Goal: Task Accomplishment & Management: Manage account settings

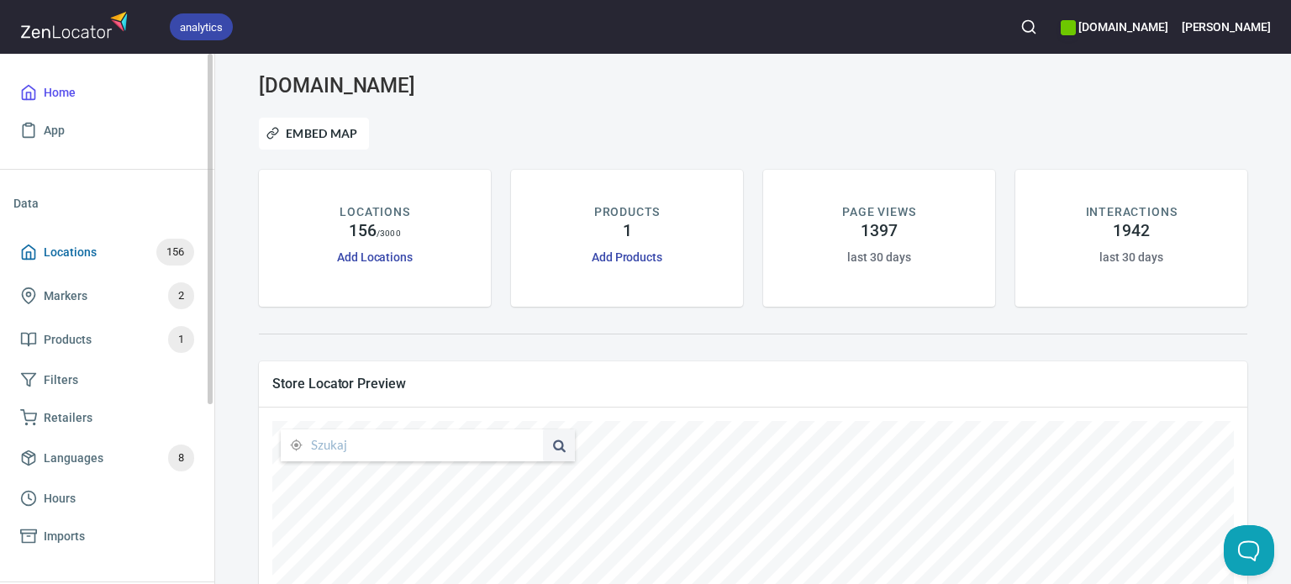
click at [71, 265] on span "Locations 156" at bounding box center [107, 252] width 174 height 27
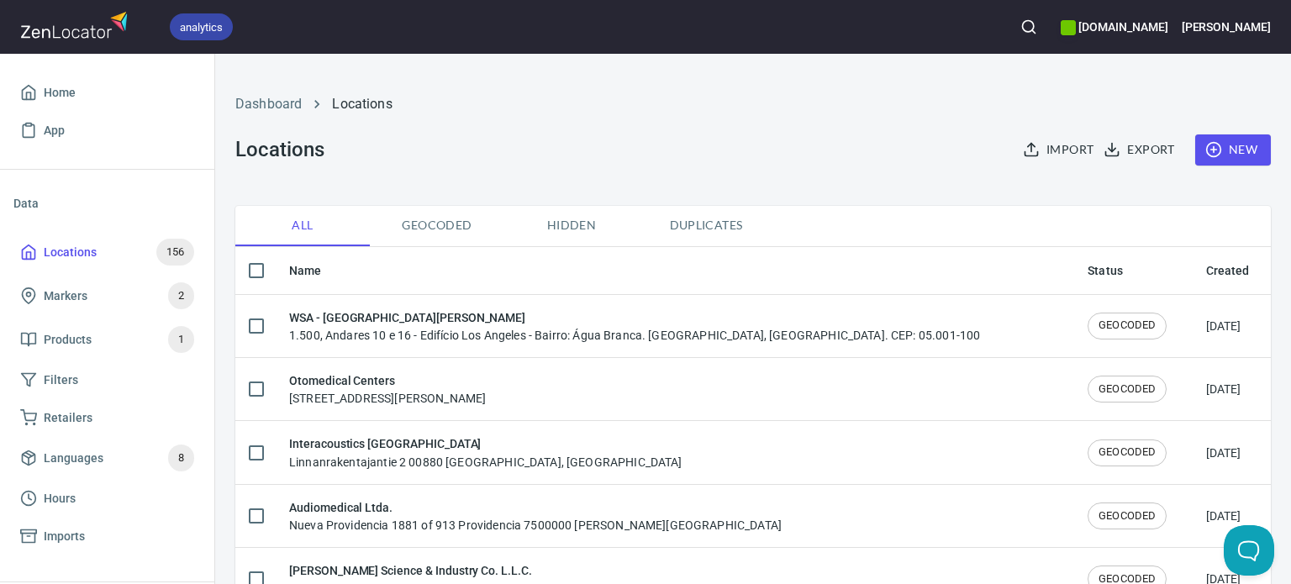
checkbox input "false"
click at [1037, 29] on icon "button" at bounding box center [1028, 26] width 17 height 17
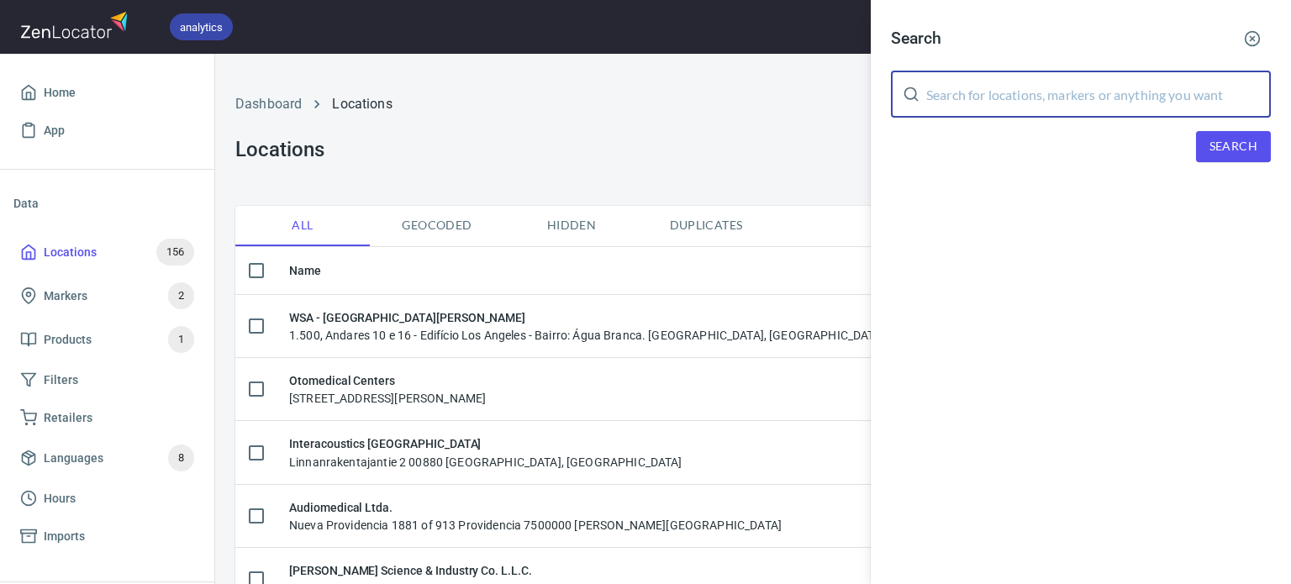
click at [998, 87] on input "text" at bounding box center [1098, 94] width 344 height 47
paste input "Biospektra"
click at [1237, 150] on span "Search" at bounding box center [1233, 146] width 48 height 21
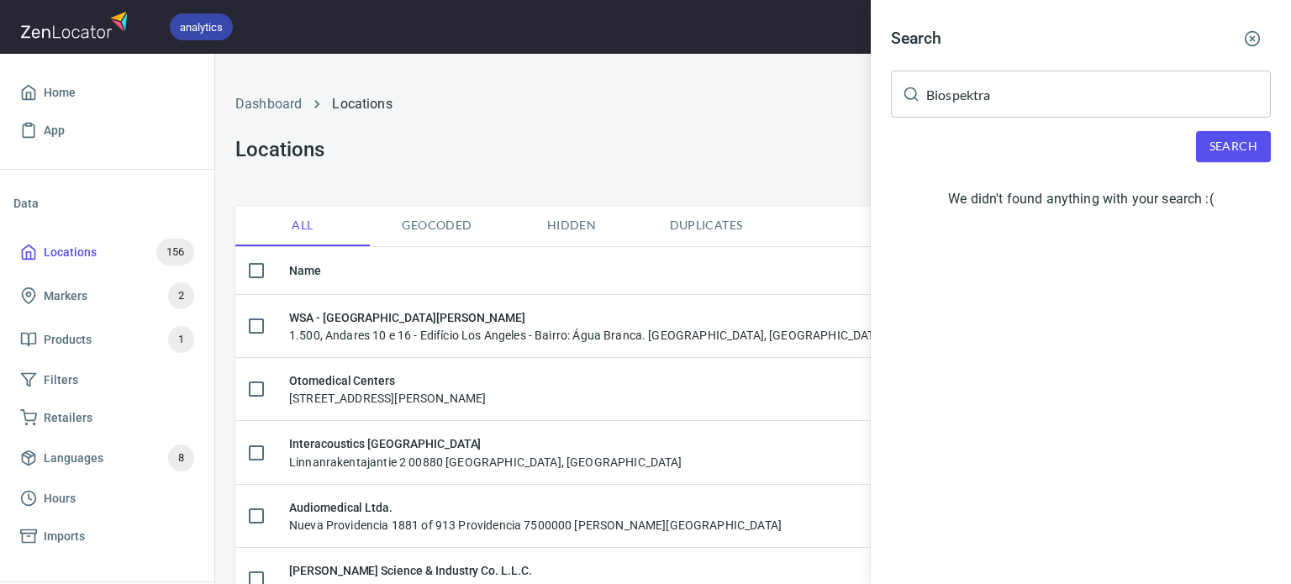
click at [981, 113] on input "Biospektra" at bounding box center [1098, 94] width 344 height 47
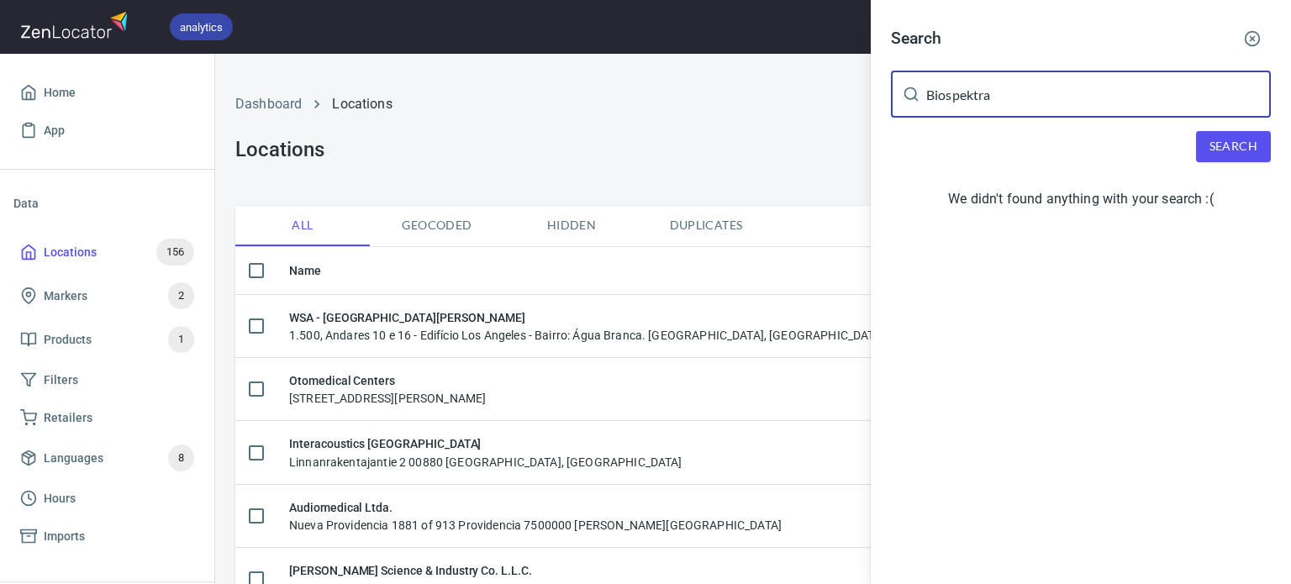
drag, startPoint x: 974, startPoint y: 95, endPoint x: 965, endPoint y: 95, distance: 9.2
click at [965, 95] on input "Biospektra" at bounding box center [1098, 94] width 344 height 47
type input "Biospectra"
click at [1232, 146] on span "Search" at bounding box center [1233, 146] width 48 height 21
drag, startPoint x: 1005, startPoint y: 103, endPoint x: 588, endPoint y: 109, distance: 416.8
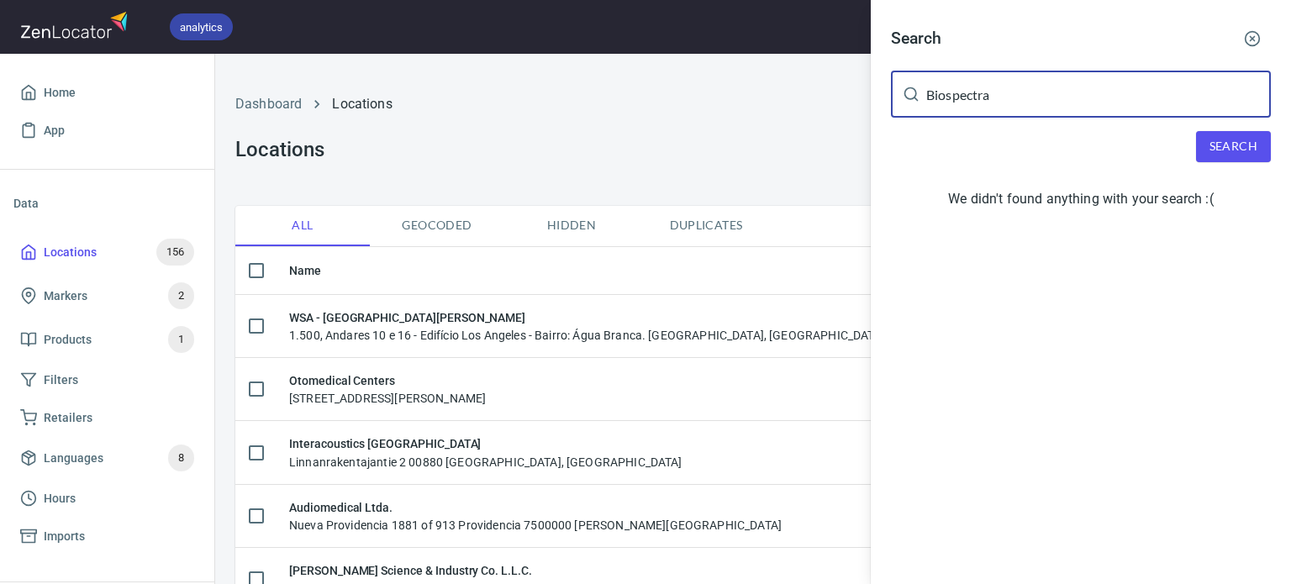
click at [588, 109] on div "Search Biospectra ​ Search We didn't found anything with your search :(" at bounding box center [645, 292] width 1291 height 584
type input "[GEOGRAPHIC_DATA]"
click at [1257, 134] on button "Search" at bounding box center [1233, 146] width 75 height 31
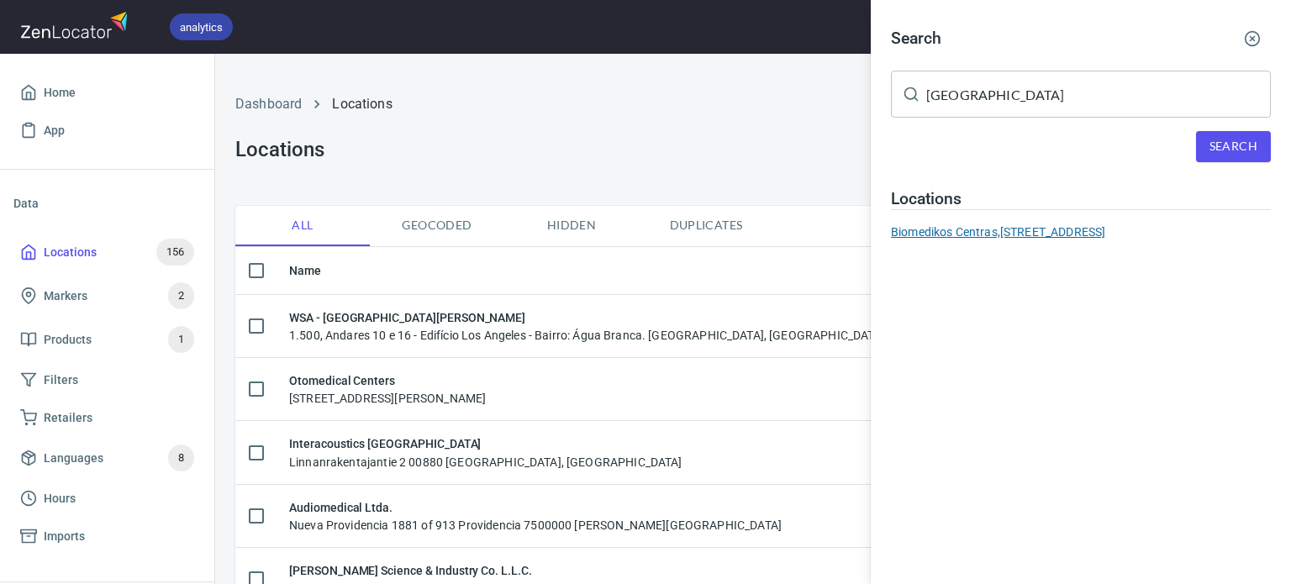
click at [996, 231] on div "Biomedikos Centras, [STREET_ADDRESS]" at bounding box center [1081, 231] width 380 height 17
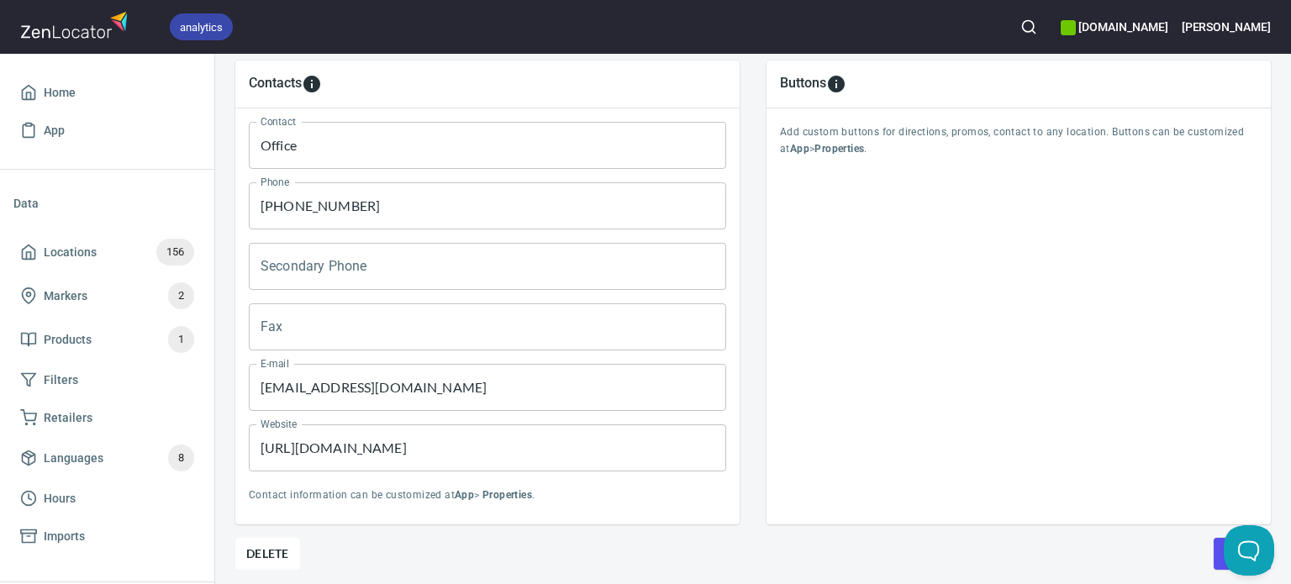
scroll to position [827, 0]
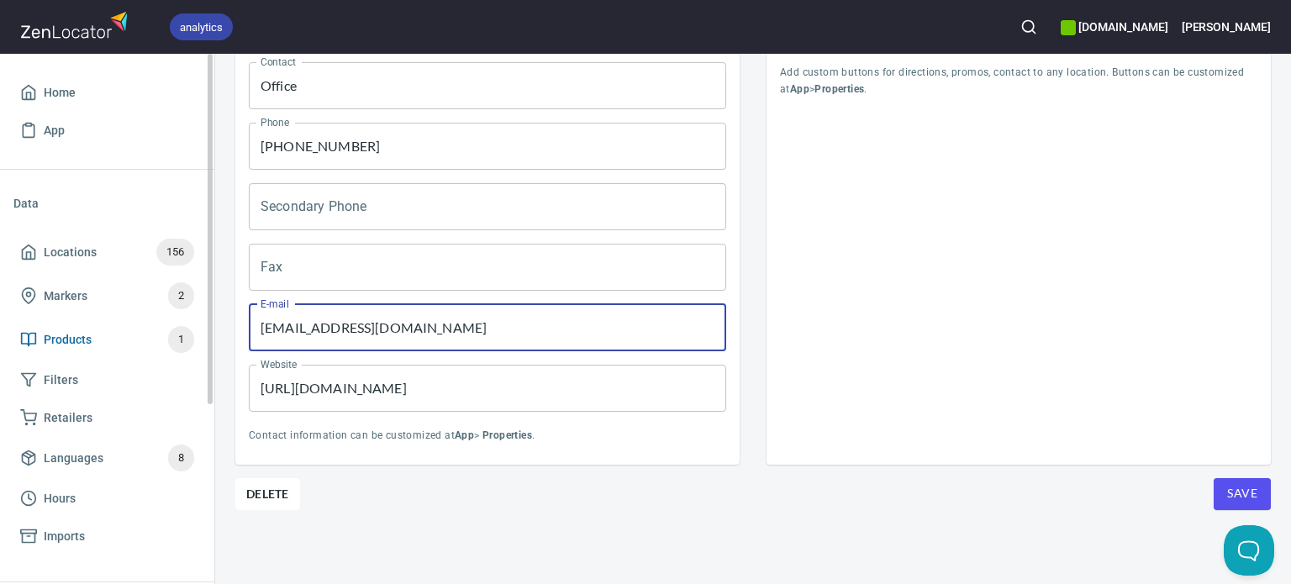
drag, startPoint x: 484, startPoint y: 319, endPoint x: 131, endPoint y: 326, distance: 352.9
click at [131, 326] on div "analytics [DOMAIN_NAME] [PERSON_NAME] Home App Data Locations 156 Markers 2 Pro…" at bounding box center [645, 292] width 1291 height 584
paste input "[EMAIL_ADDRESS][DOMAIN_NAME]"
type textarea "[STREET_ADDRESS]"
type input "[EMAIL_ADDRESS][DOMAIN_NAME]"
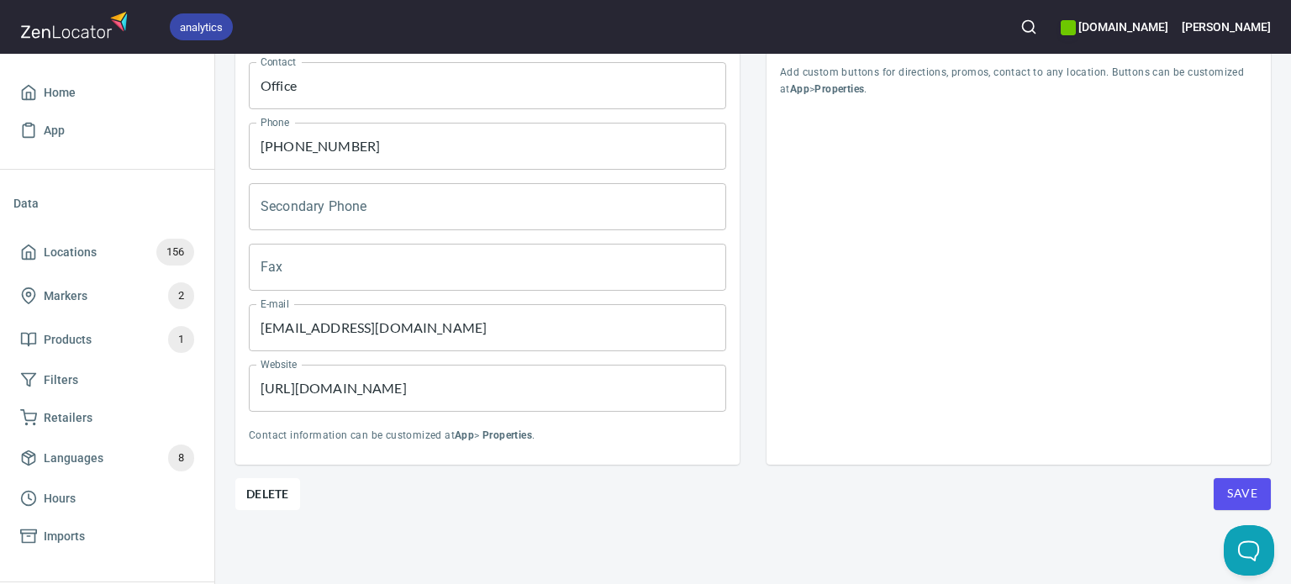
drag, startPoint x: 645, startPoint y: 499, endPoint x: 609, endPoint y: 492, distance: 36.9
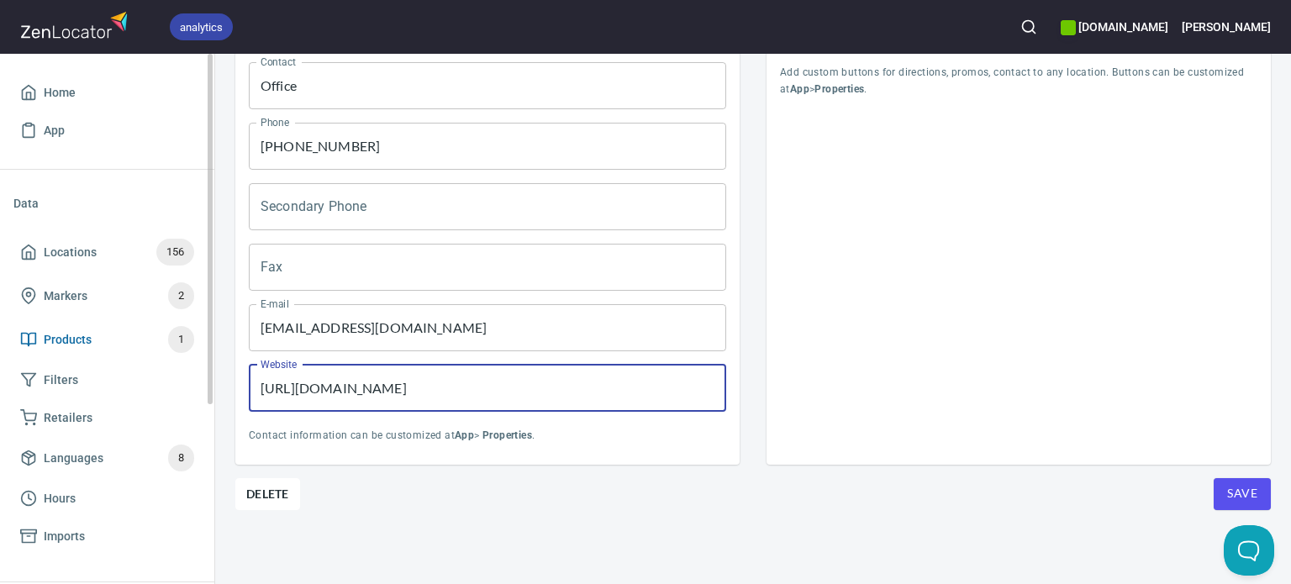
drag, startPoint x: 471, startPoint y: 376, endPoint x: 90, endPoint y: 360, distance: 381.8
click at [90, 360] on div "analytics [DOMAIN_NAME] [PERSON_NAME] Home App Data Locations 156 Markers 2 Pro…" at bounding box center [645, 292] width 1291 height 584
paste input "[URL][DOMAIN_NAME]"
type textarea "[STREET_ADDRESS]"
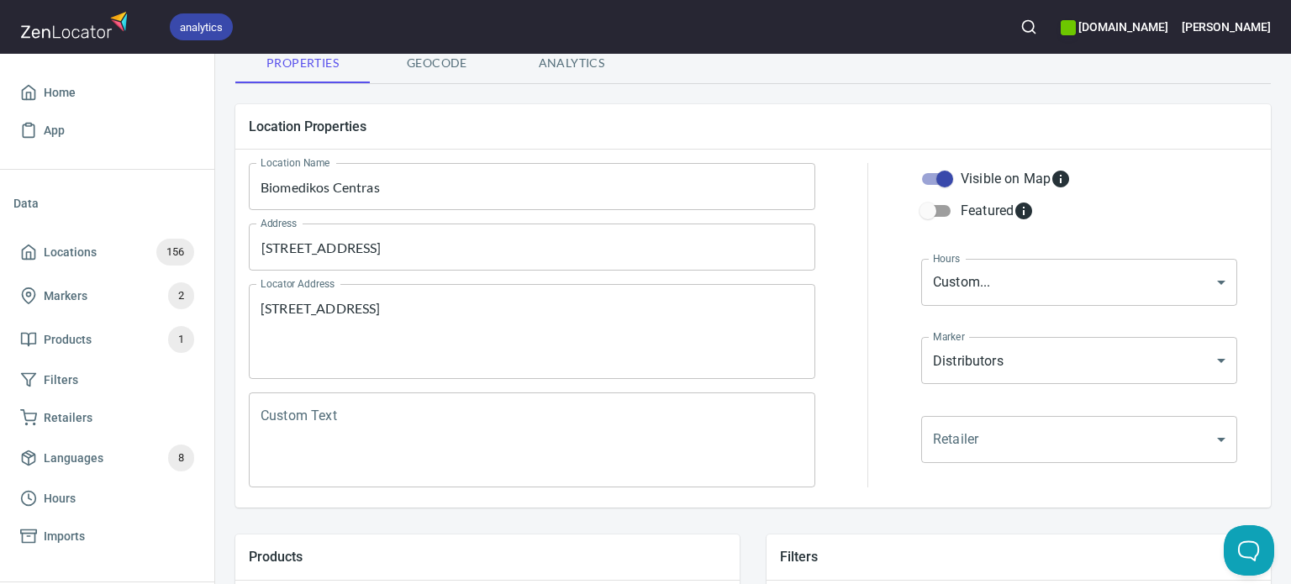
scroll to position [0, 0]
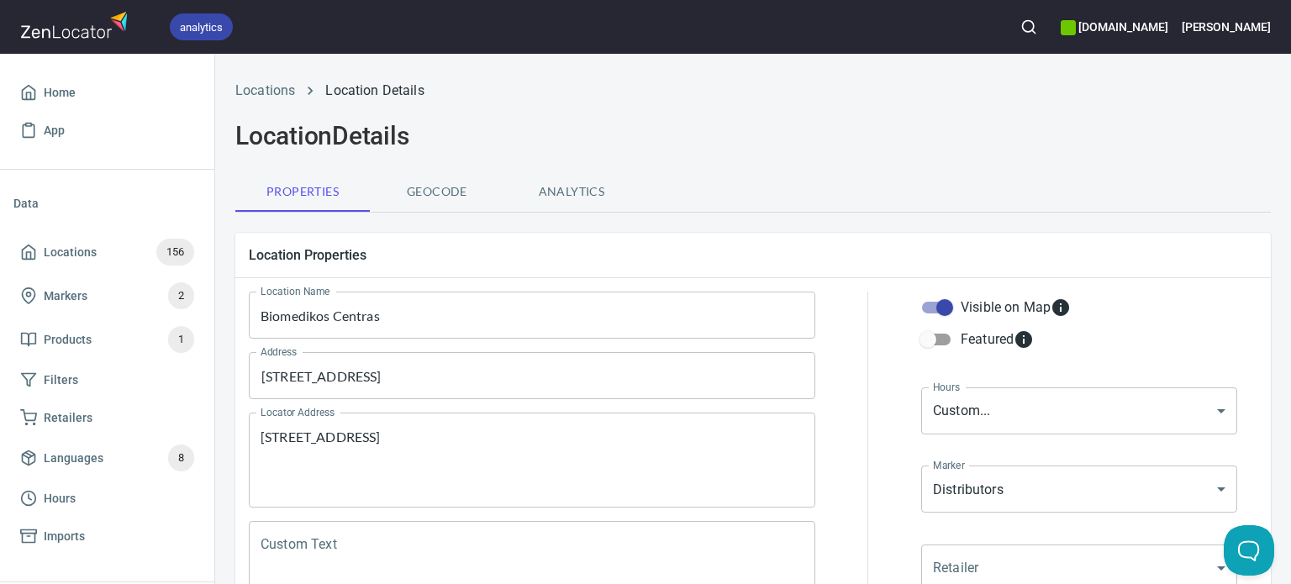
type input "[URL][DOMAIN_NAME]"
click at [295, 312] on input "Biomedikos Centras" at bounding box center [532, 315] width 566 height 47
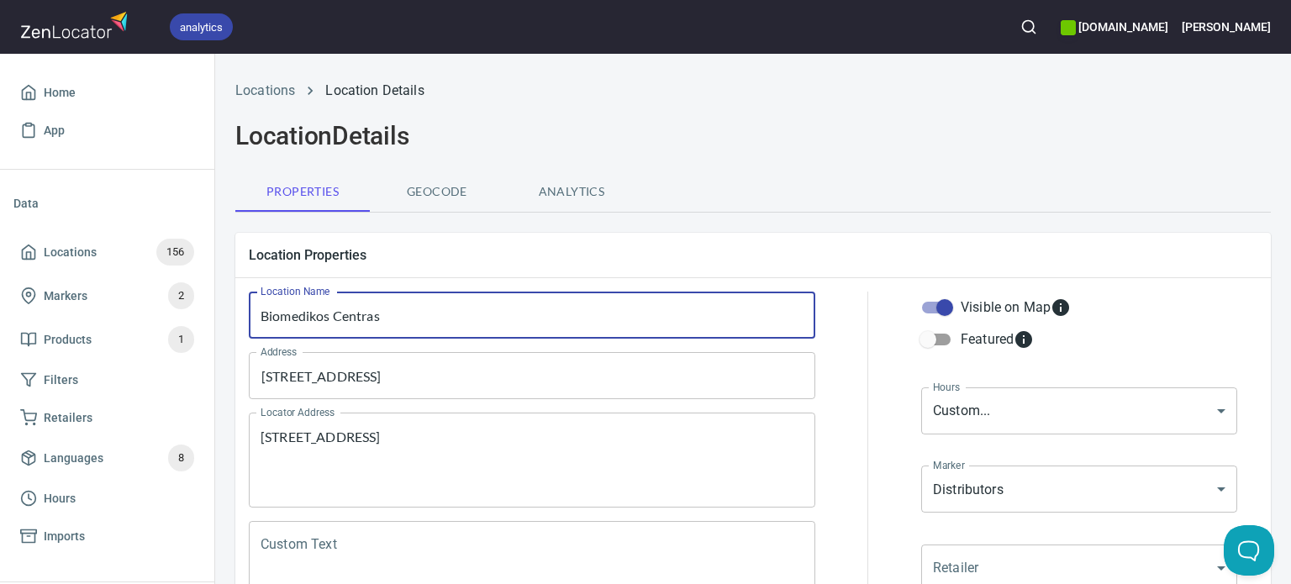
click at [295, 312] on input "Biomedikos Centras" at bounding box center [532, 315] width 566 height 47
type input "BCentras"
type textarea "[STREET_ADDRESS]"
type input "BiCentras"
type textarea "[STREET_ADDRESS]"
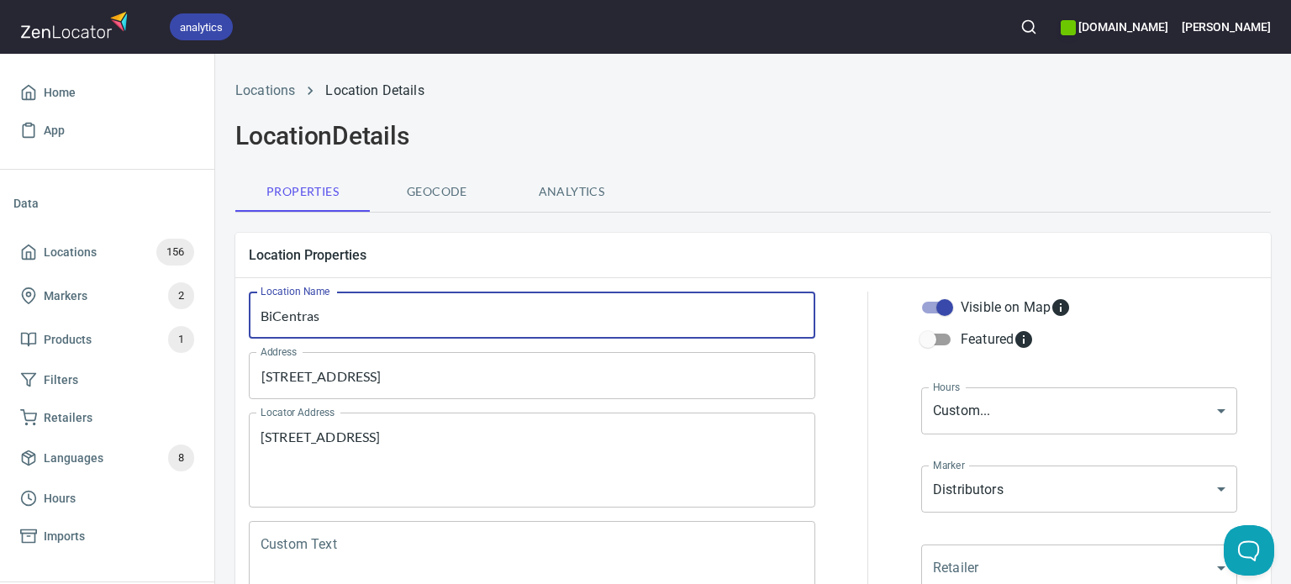
type input "BioCentras"
type textarea "[STREET_ADDRESS]"
type input "BioSCentras"
type textarea "[STREET_ADDRESS]"
type input "BioSpCentras"
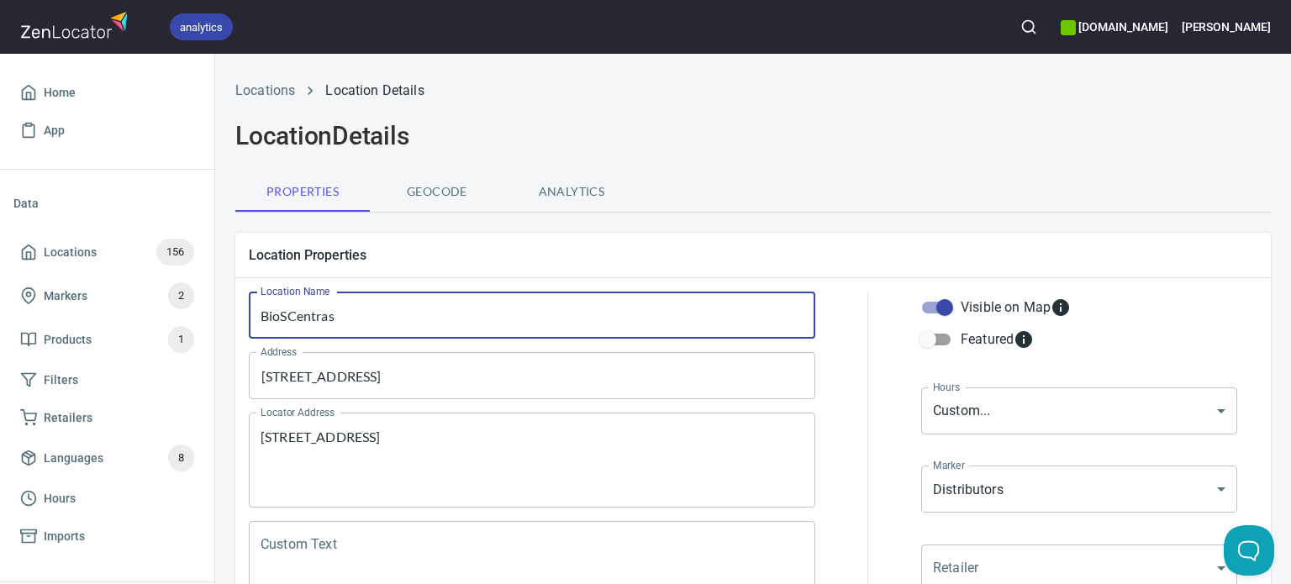
type textarea "[STREET_ADDRESS]"
type input "BioSpeCentras"
type textarea "[STREET_ADDRESS]"
type input "BioSpCentras"
type textarea "[STREET_ADDRESS]"
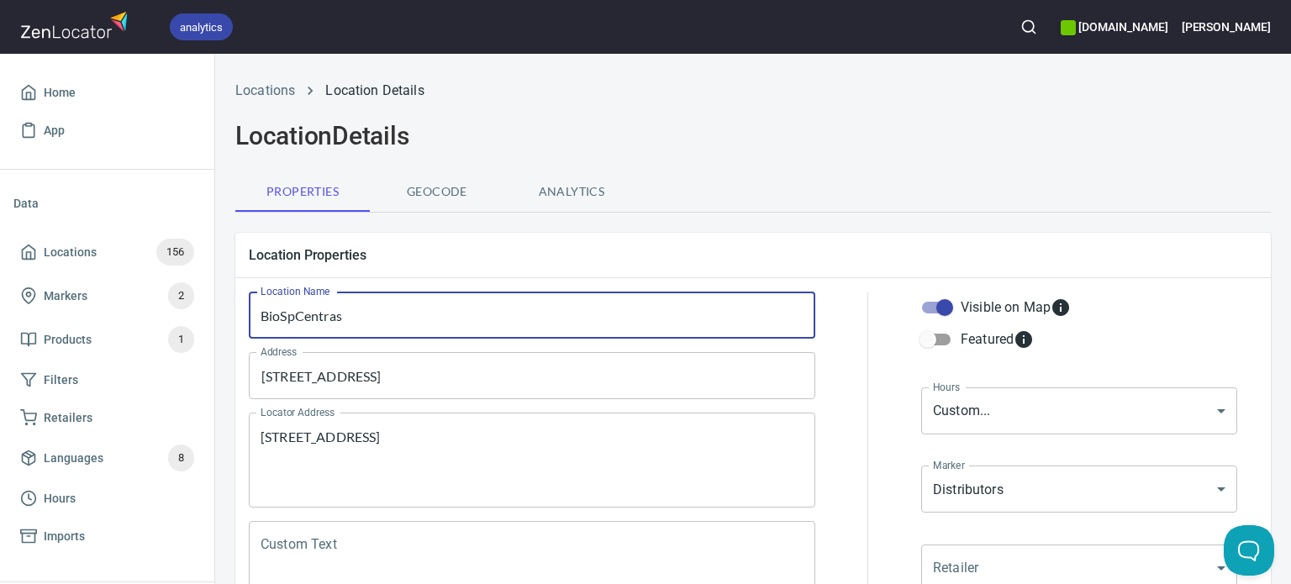
type input "BioSCentras"
type textarea "[STREET_ADDRESS]"
type input "BioCentras"
type textarea "[STREET_ADDRESS]"
type input "BiosCentras"
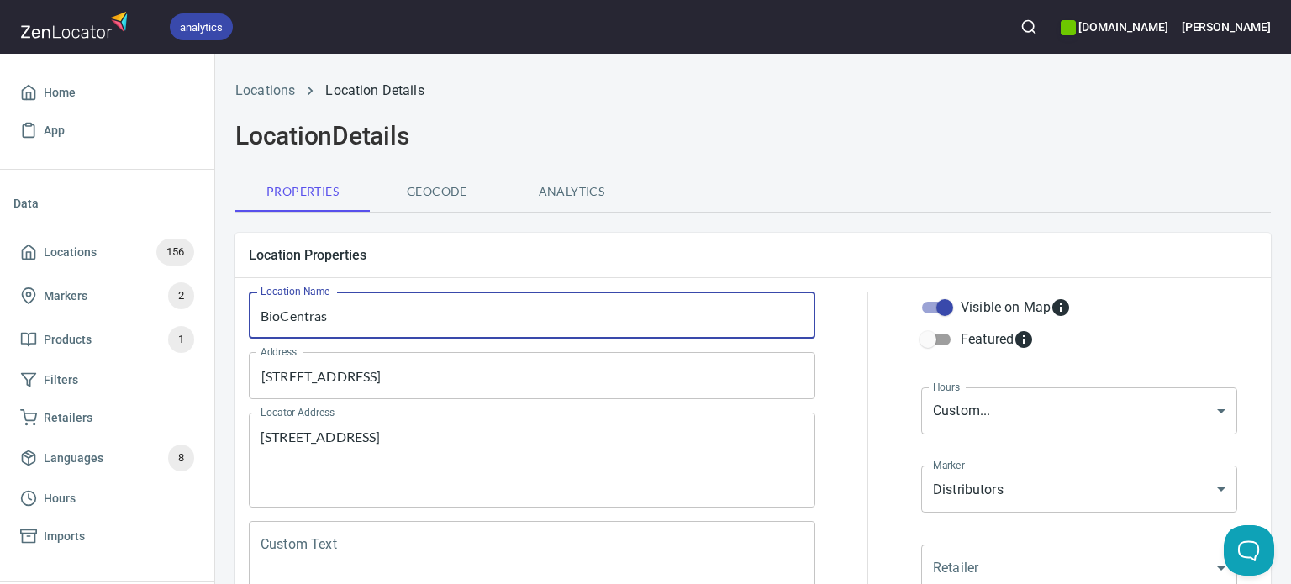
type textarea "[STREET_ADDRESS]"
type input "BiospCentras"
type textarea "[STREET_ADDRESS]"
type input "BiospeCentras"
type textarea "[STREET_ADDRESS]"
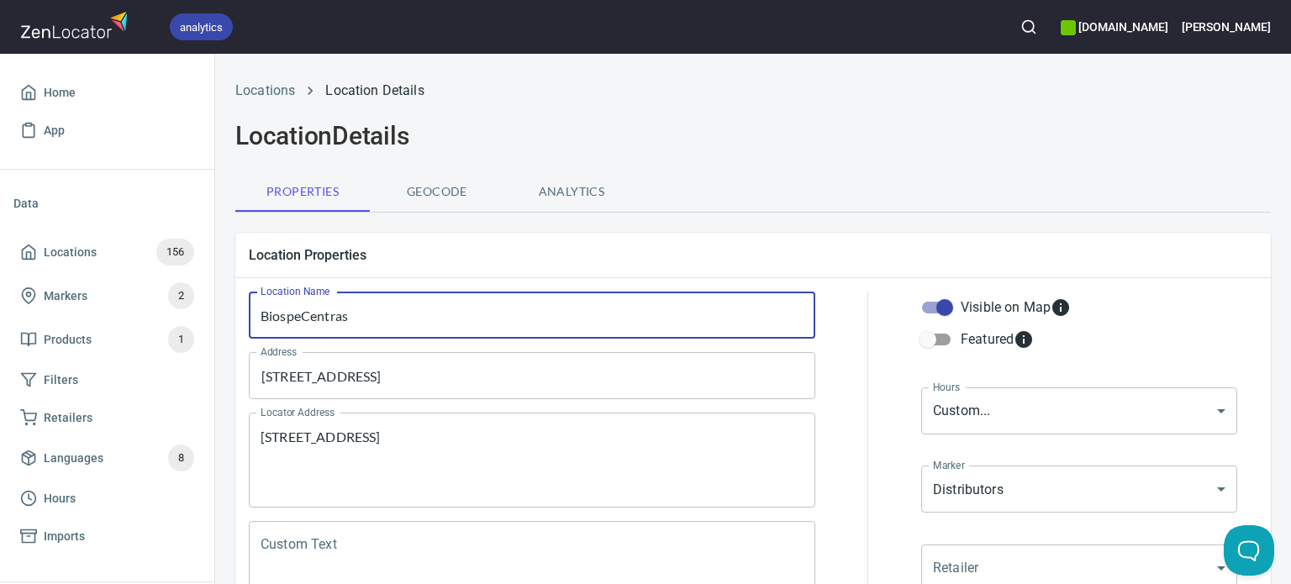
type input "BiospecCentras"
type textarea "[STREET_ADDRESS]"
type input "BiospeCentras"
type textarea "[STREET_ADDRESS]"
type input "BiospekCentras"
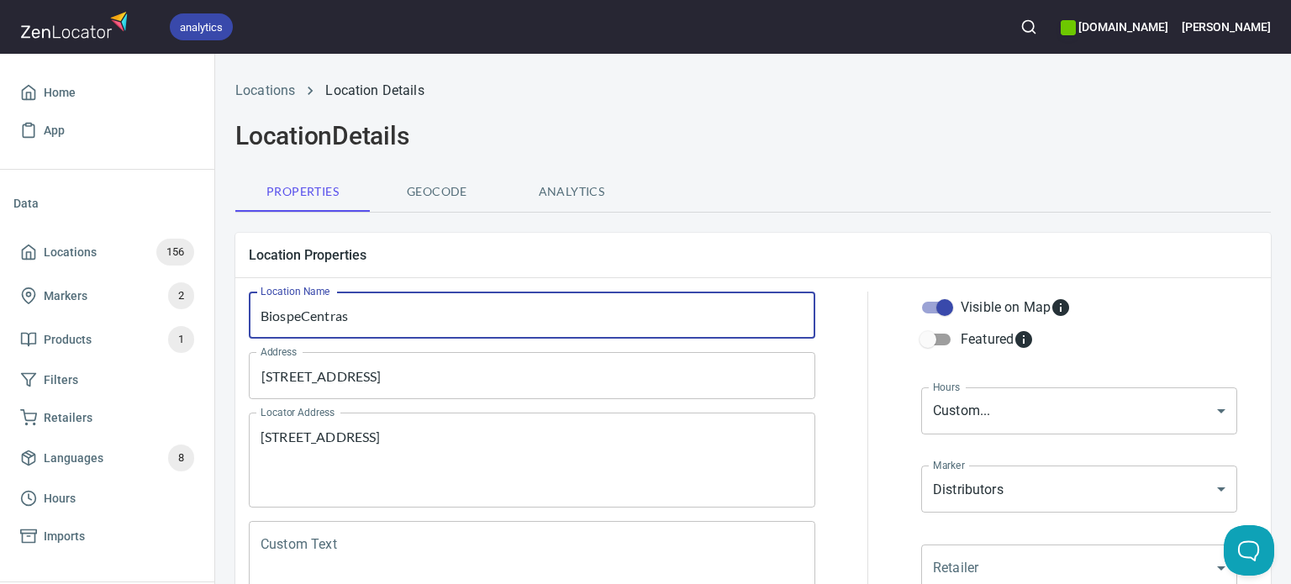
type textarea "[STREET_ADDRESS]"
type input "BiospektCentras"
type textarea "[STREET_ADDRESS]"
type input "BiospektrCentras"
type textarea "[STREET_ADDRESS]"
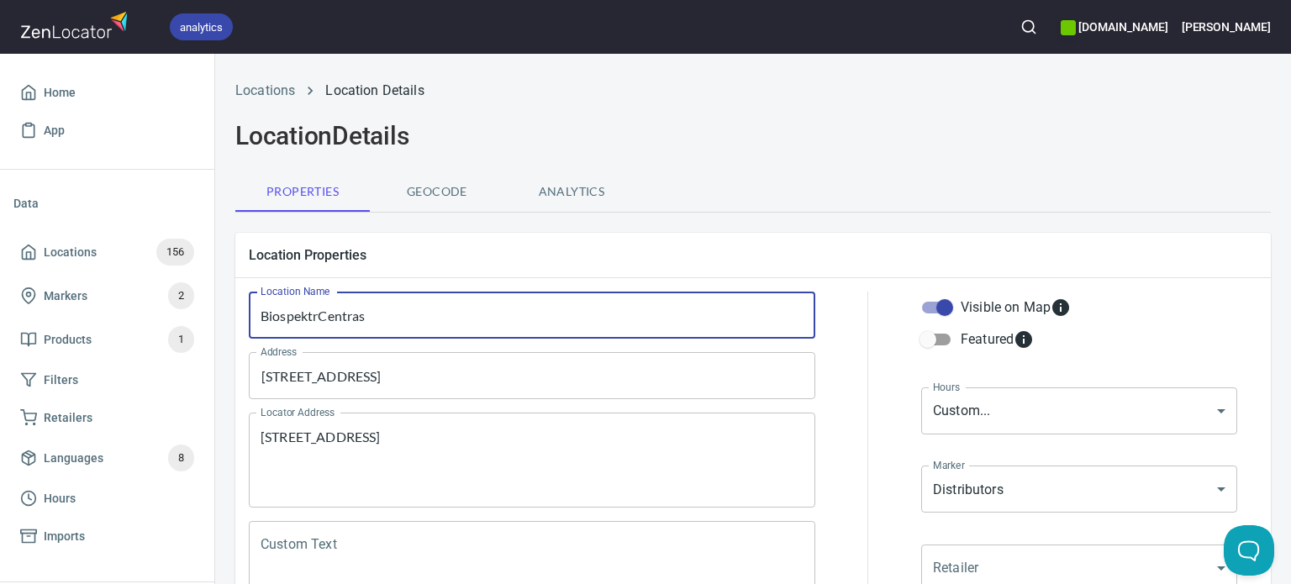
type input "BiospektraCentras"
type textarea "[STREET_ADDRESS]"
type input "Biospektra Centras"
type textarea "[STREET_ADDRESS]"
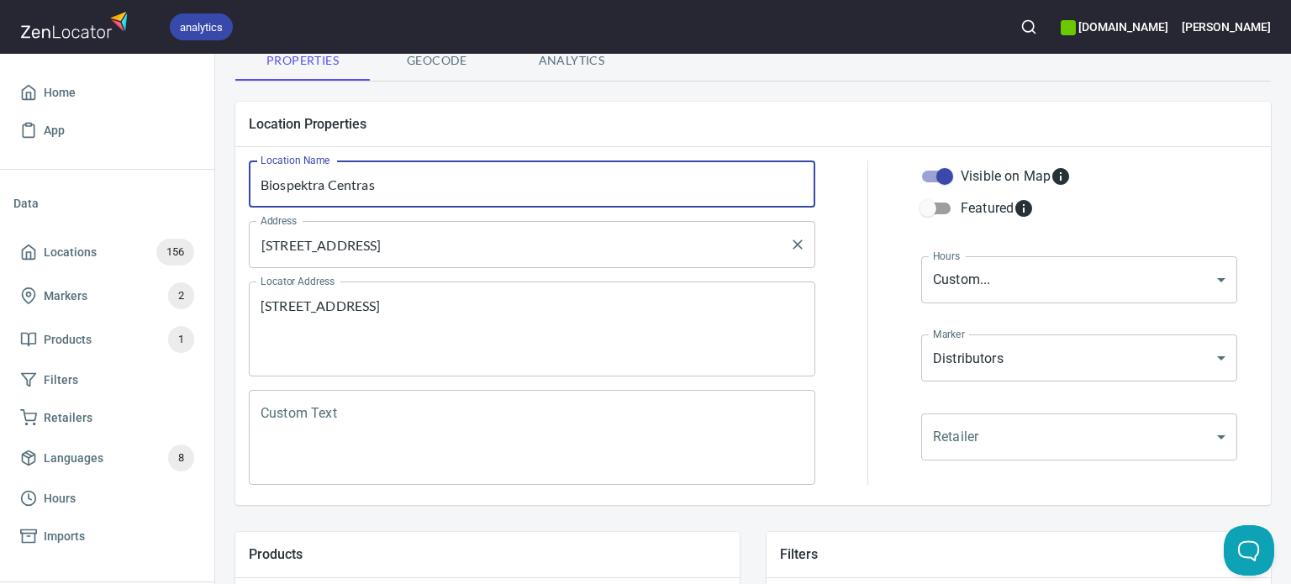
scroll to position [168, 0]
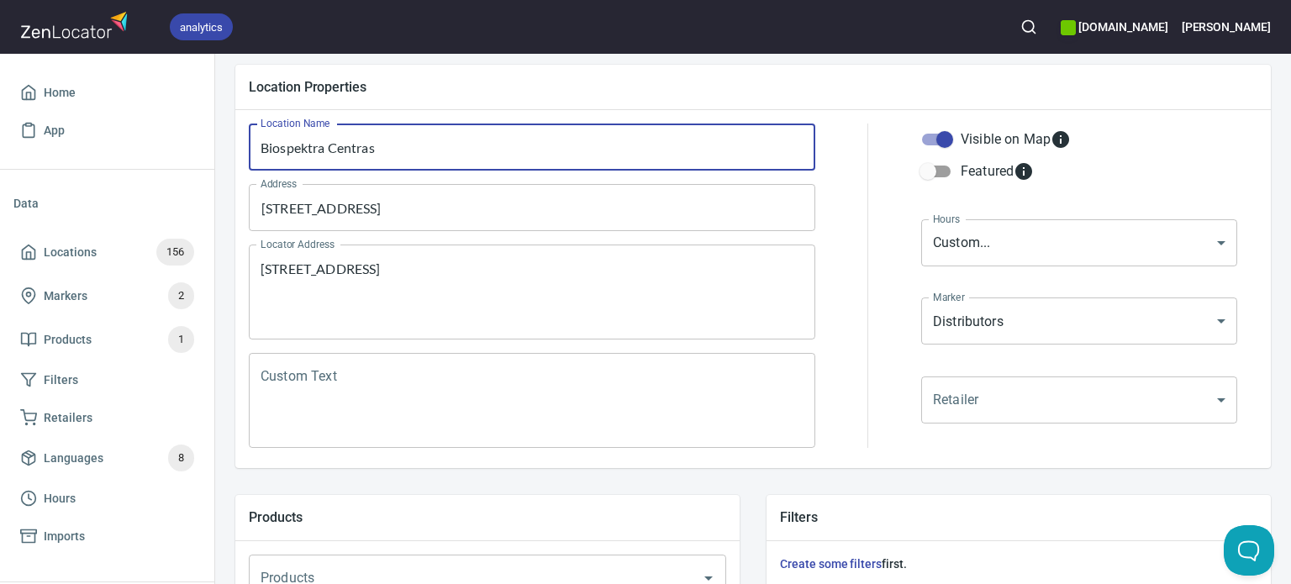
type input "BiospecCentras"
type textarea "[STREET_ADDRESS]"
type input "BioSpeCentras"
type textarea "[STREET_ADDRESS]"
type input "Biomedikos Centras"
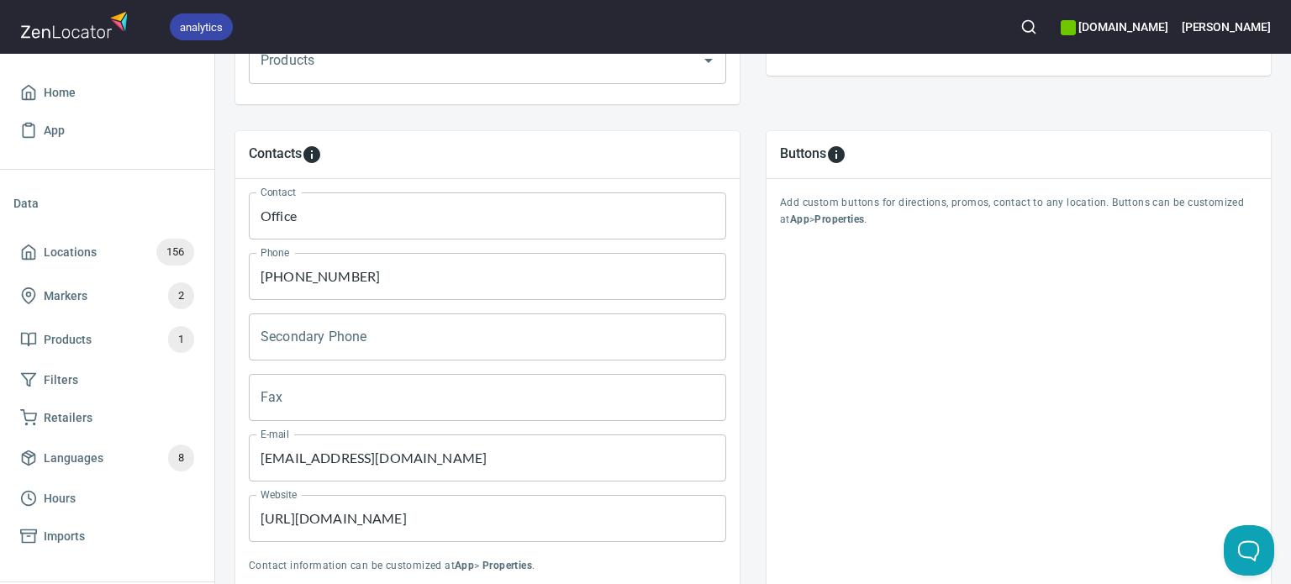
scroll to position [827, 0]
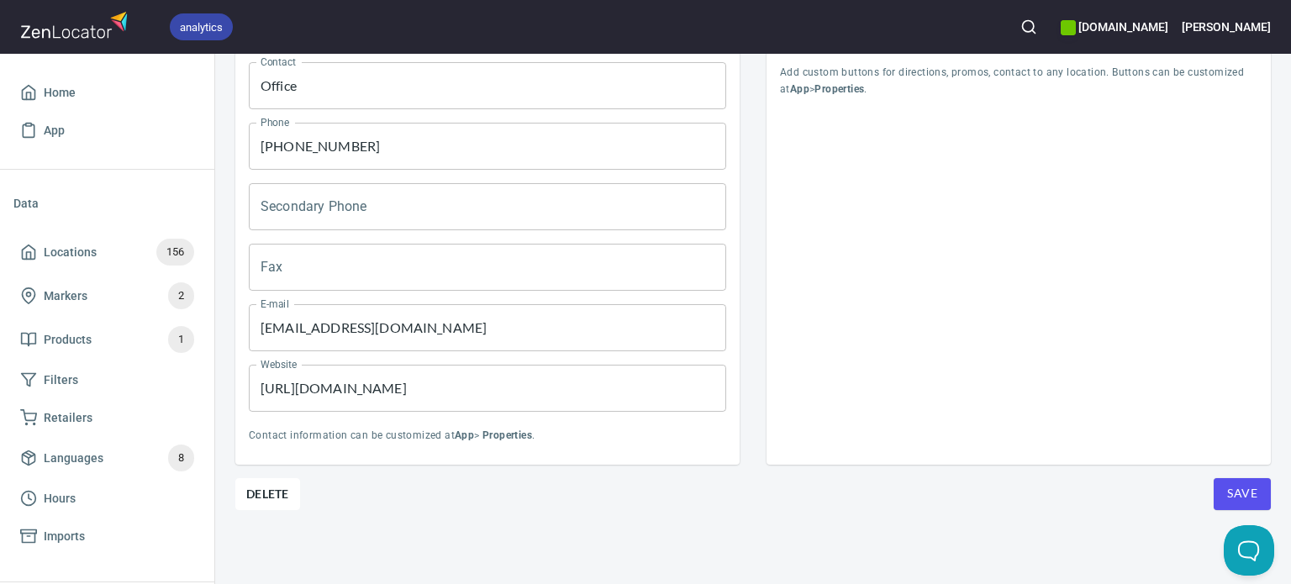
click at [1227, 485] on span "Save" at bounding box center [1242, 493] width 30 height 21
type textarea "[STREET_ADDRESS]"
